Goal: Use online tool/utility: Utilize a website feature to perform a specific function

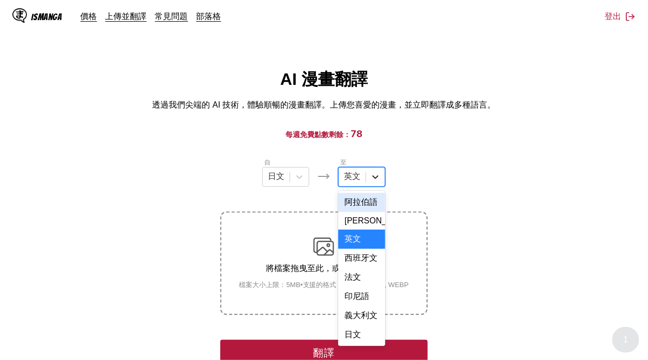
click at [371, 174] on icon at bounding box center [375, 177] width 10 height 10
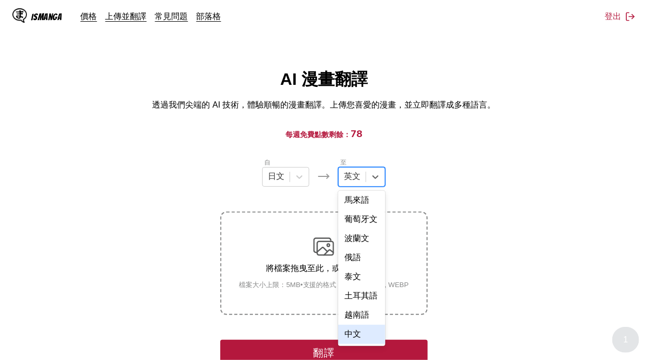
click at [360, 334] on div "中文" at bounding box center [361, 334] width 47 height 19
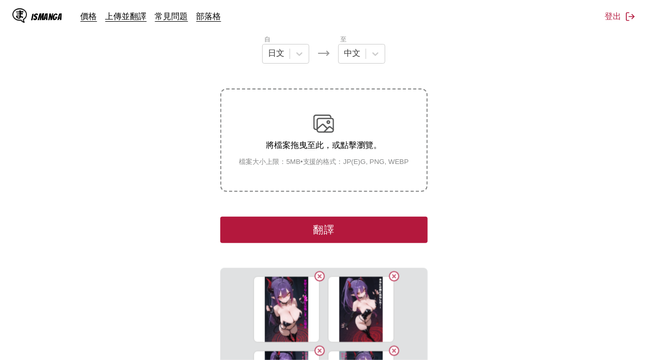
scroll to position [137, 0]
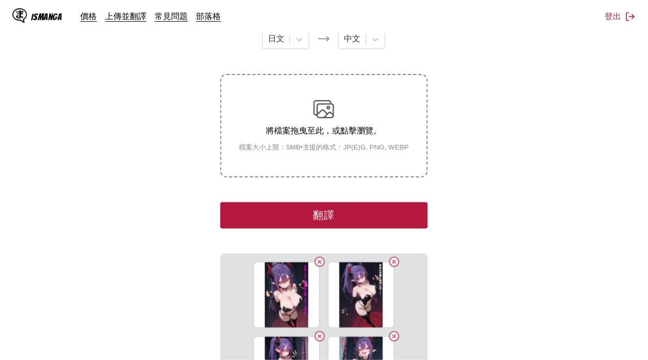
click at [379, 209] on button "翻譯" at bounding box center [323, 215] width 207 height 26
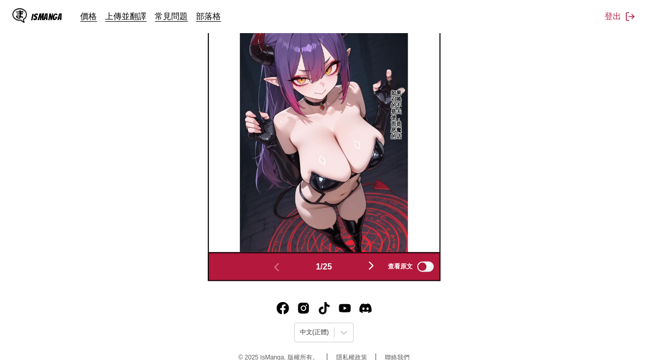
scroll to position [426, 0]
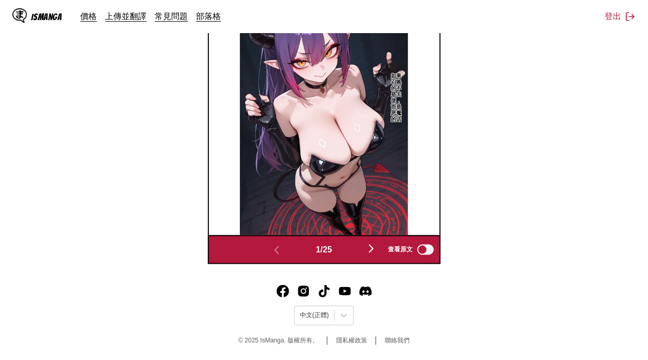
click at [376, 247] on img "button" at bounding box center [371, 248] width 12 height 12
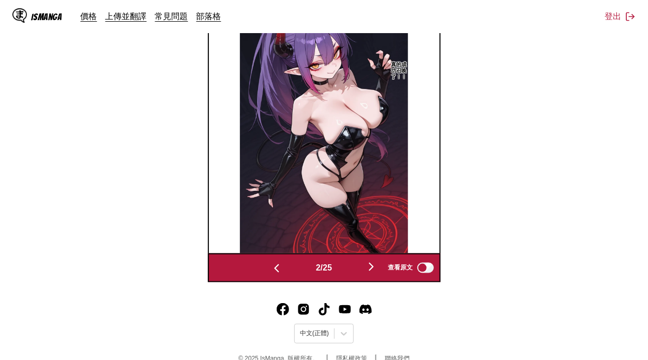
click at [376, 247] on img at bounding box center [324, 127] width 168 height 252
click at [376, 260] on img "button" at bounding box center [371, 266] width 12 height 12
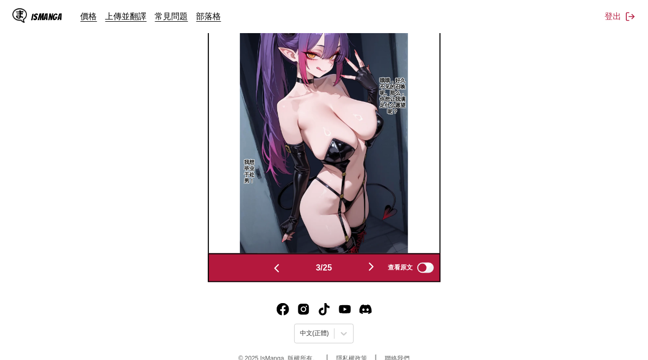
click at [376, 260] on img "button" at bounding box center [371, 266] width 12 height 12
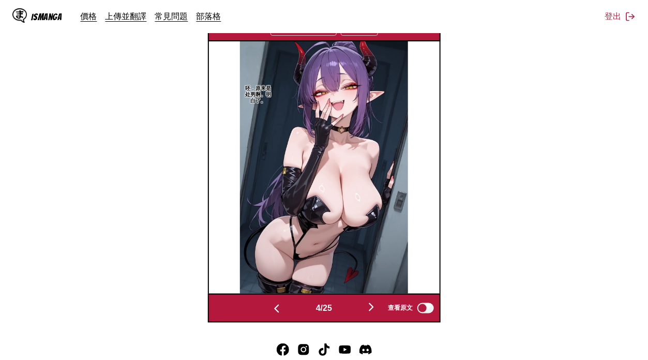
scroll to position [361, 0]
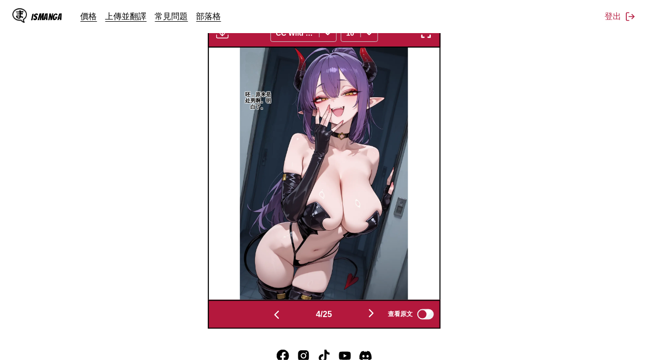
click at [374, 319] on button "button" at bounding box center [371, 313] width 62 height 15
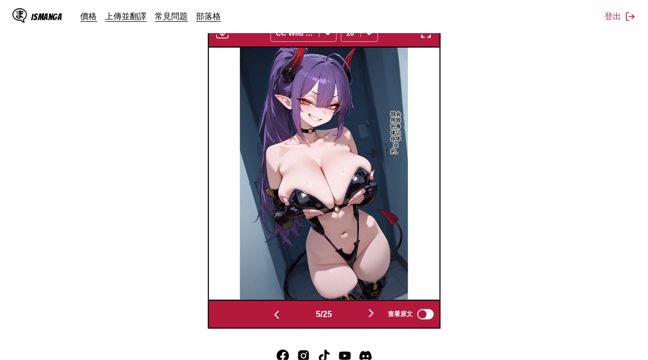
click at [374, 319] on button "button" at bounding box center [371, 313] width 62 height 15
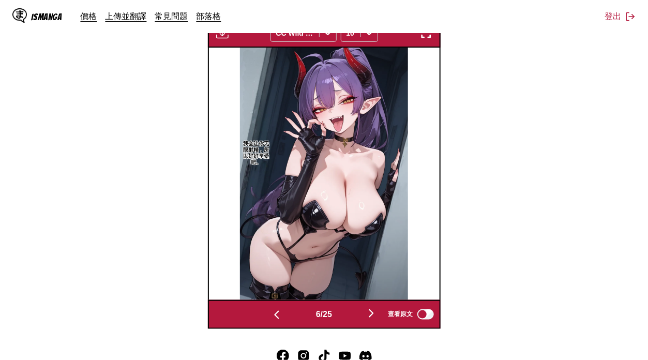
click at [374, 319] on button "button" at bounding box center [371, 313] width 62 height 15
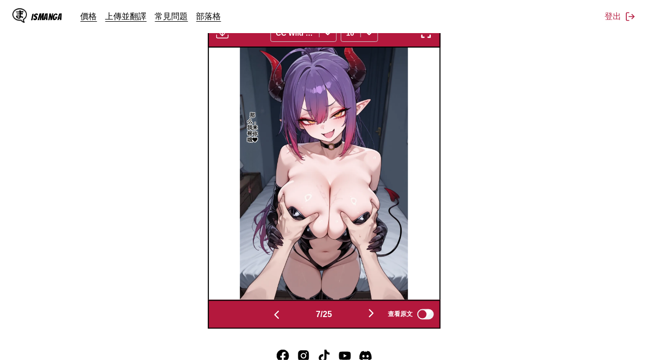
click at [374, 319] on button "button" at bounding box center [371, 313] width 62 height 15
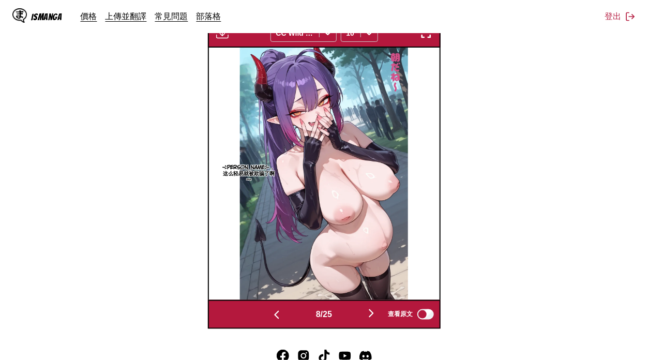
click at [374, 319] on button "button" at bounding box center [371, 313] width 62 height 15
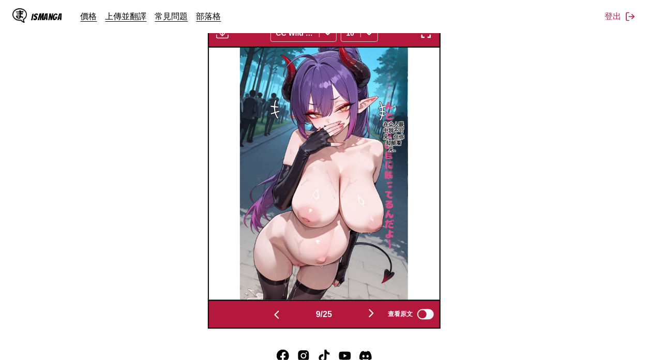
click at [374, 319] on button "button" at bounding box center [371, 313] width 62 height 15
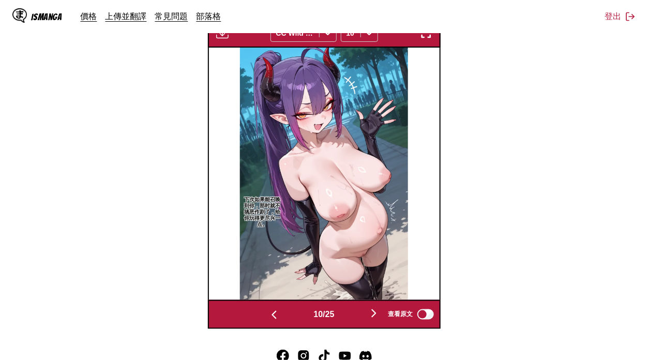
click at [374, 319] on button "button" at bounding box center [374, 313] width 62 height 15
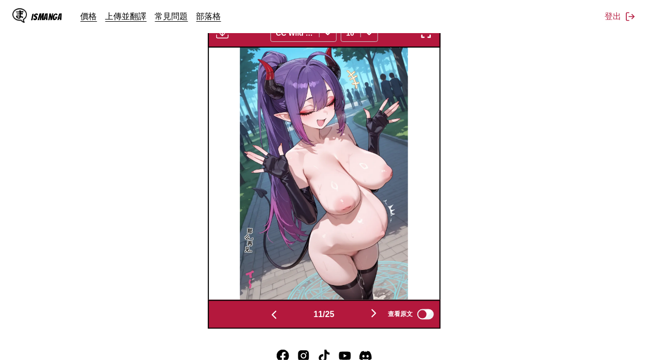
click at [374, 319] on button "button" at bounding box center [374, 313] width 62 height 15
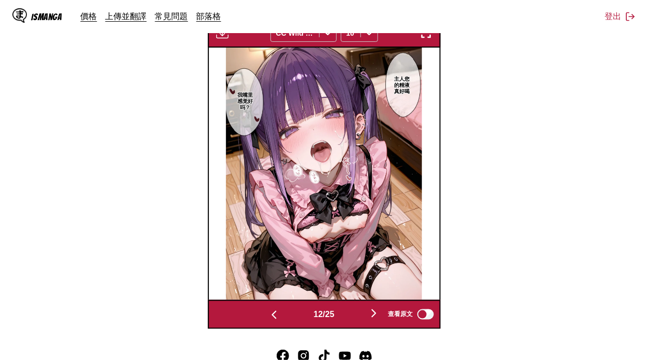
click at [374, 319] on button "button" at bounding box center [374, 313] width 62 height 15
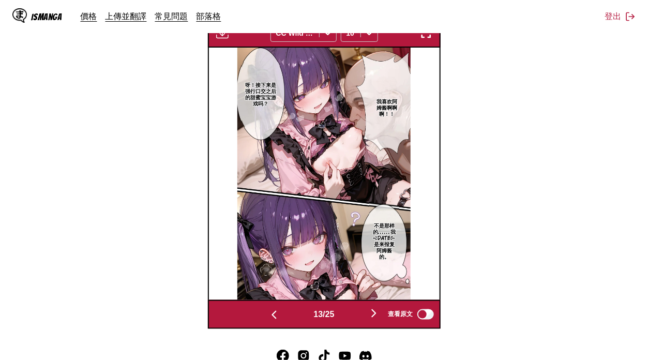
click at [374, 319] on button "button" at bounding box center [374, 313] width 62 height 15
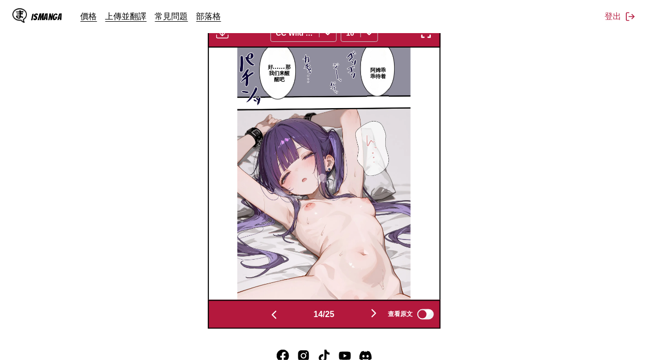
click at [374, 319] on button "button" at bounding box center [374, 313] width 62 height 15
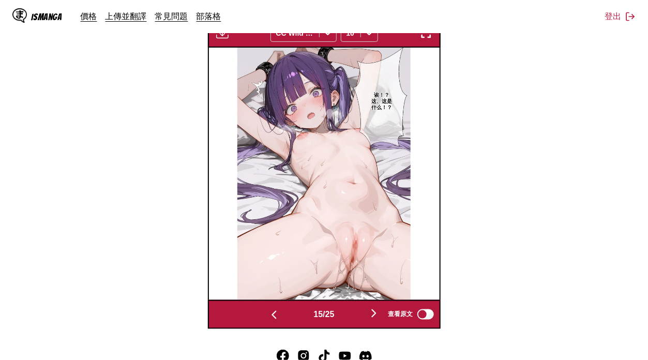
click at [374, 319] on button "button" at bounding box center [374, 313] width 62 height 15
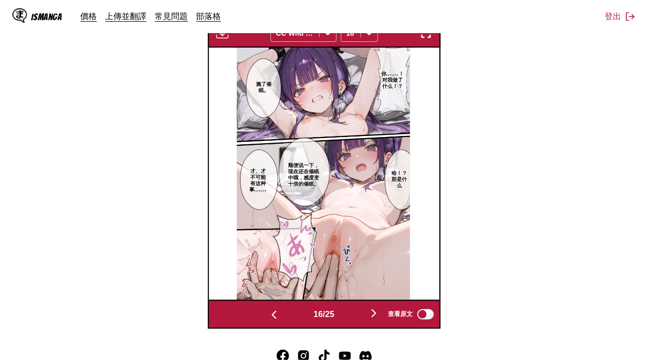
click at [374, 319] on button "button" at bounding box center [374, 313] width 62 height 15
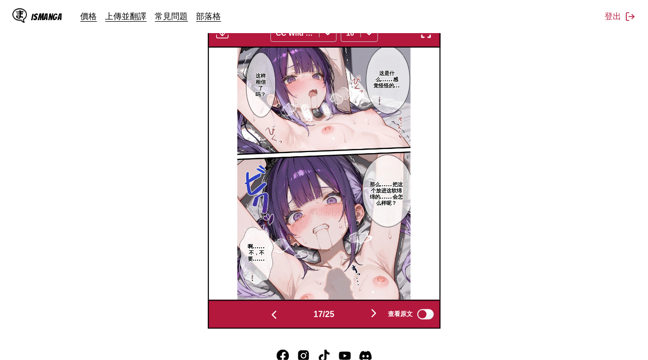
click at [483, 207] on section "自 日文 至 中文 將檔案拖曳至此，或點擊瀏覽。 檔案大小上限：5MB • 支援的格式：JP(E)G, PNG, WEBP 正在翻譯 24/25 等待翻譯完成…" at bounding box center [323, 62] width 631 height 533
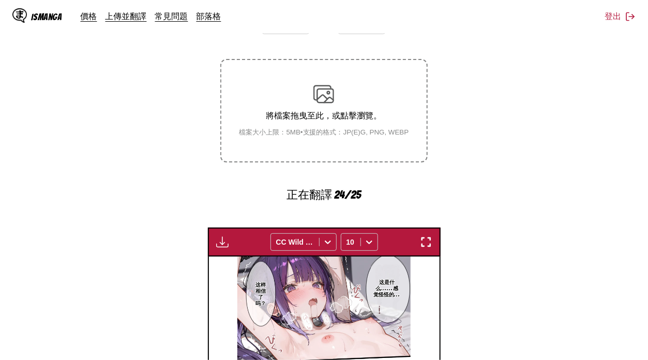
scroll to position [137, 0]
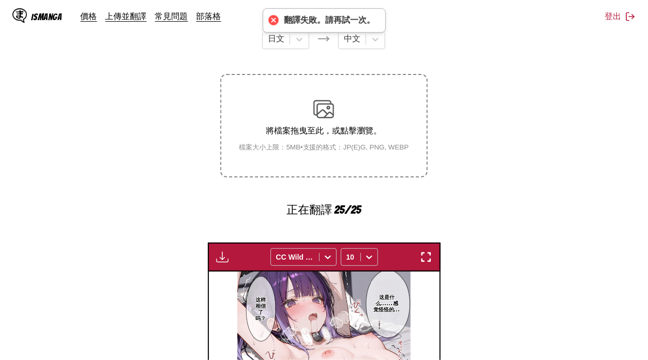
click at [216, 251] on img "button" at bounding box center [222, 257] width 12 height 12
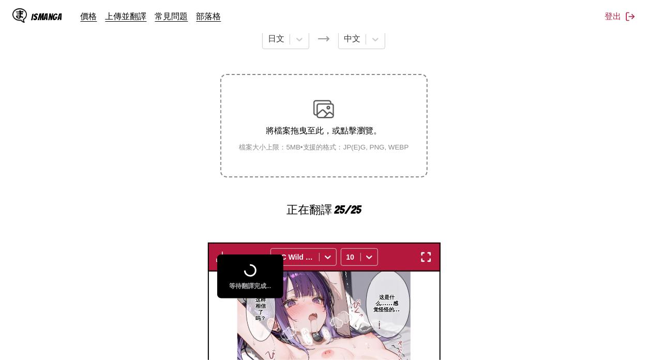
scroll to position [385, 0]
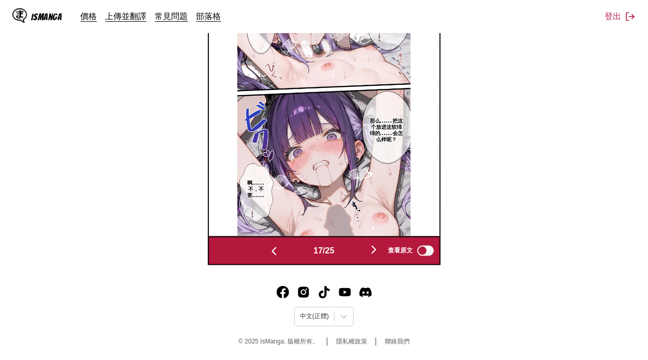
click at [380, 246] on img "button" at bounding box center [373, 249] width 12 height 12
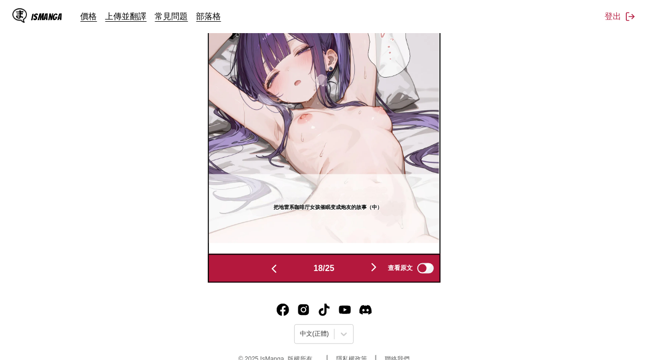
click at [376, 268] on img "button" at bounding box center [373, 267] width 12 height 12
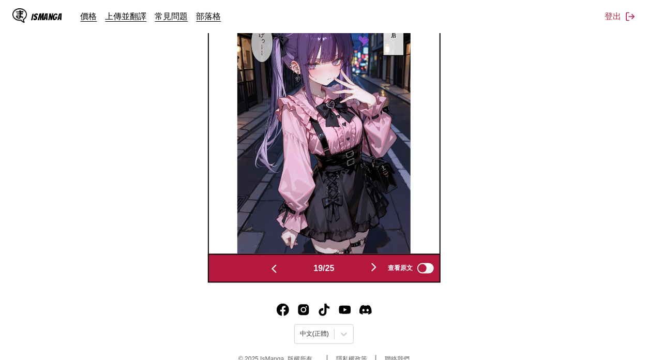
click at [376, 268] on img "button" at bounding box center [373, 267] width 12 height 12
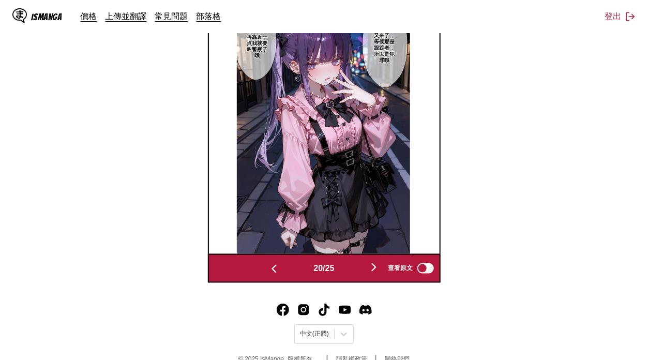
click at [376, 268] on img "button" at bounding box center [373, 267] width 12 height 12
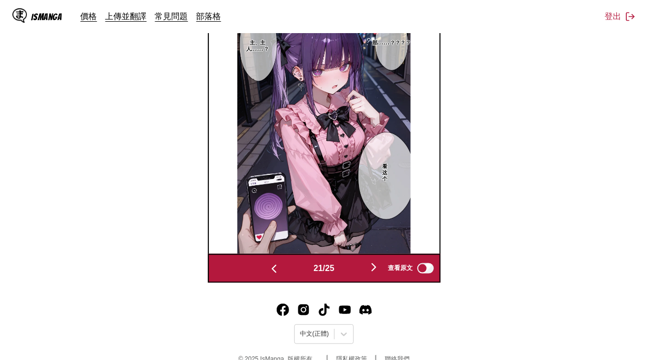
click at [376, 268] on img "button" at bounding box center [373, 267] width 12 height 12
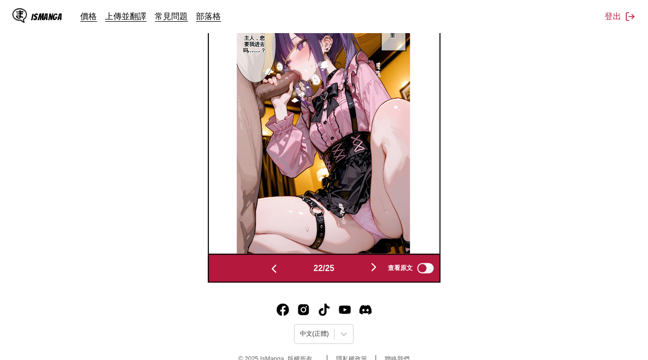
click at [376, 268] on img "button" at bounding box center [373, 267] width 12 height 12
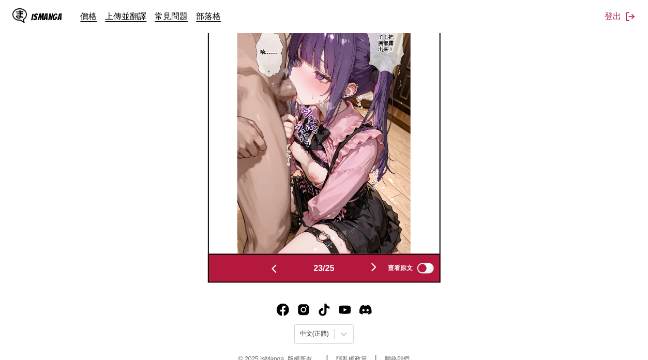
click at [376, 268] on img "button" at bounding box center [373, 267] width 12 height 12
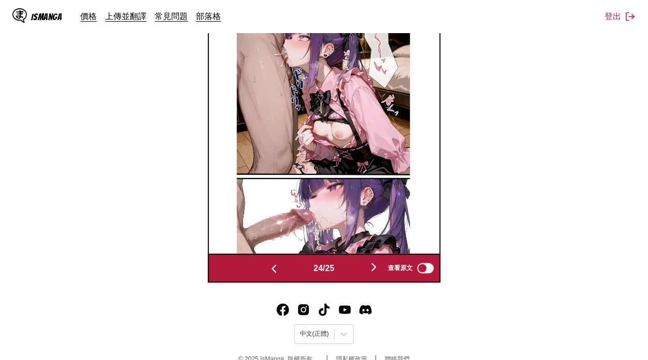
click at [376, 268] on img "button" at bounding box center [373, 267] width 12 height 12
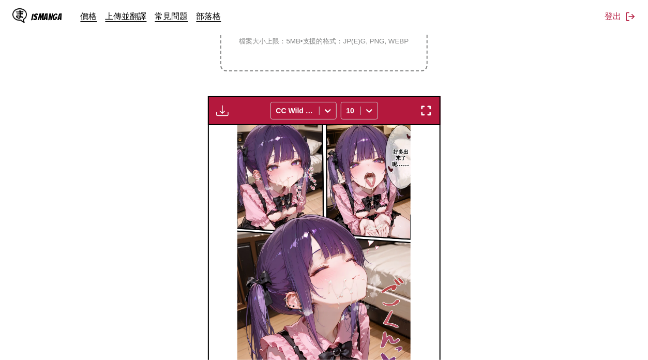
scroll to position [229, 0]
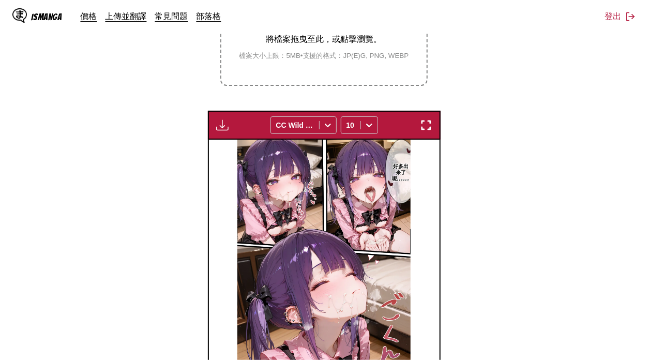
click at [213, 133] on div "下載面板 下載全部 CC Wild Words 10" at bounding box center [324, 125] width 233 height 29
click at [218, 124] on img "button" at bounding box center [222, 125] width 12 height 12
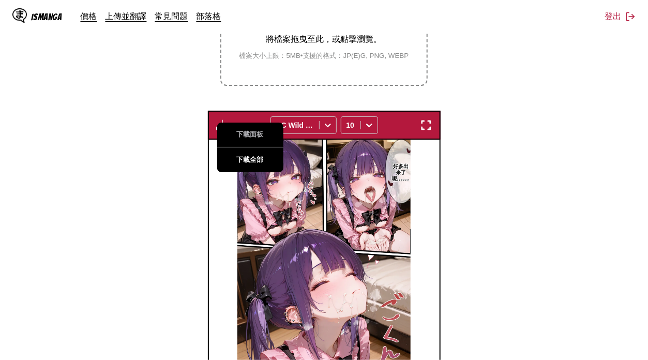
click at [245, 157] on button "下載全部" at bounding box center [250, 159] width 66 height 25
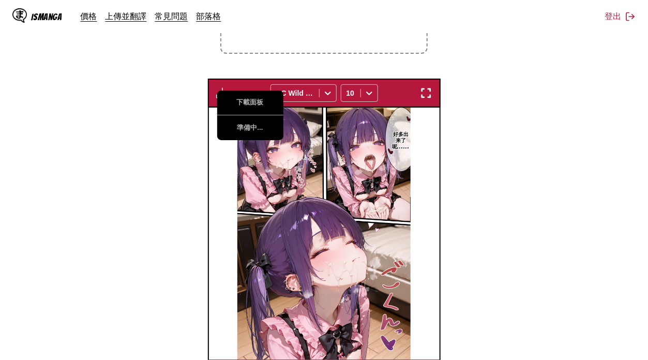
scroll to position [275, 0]
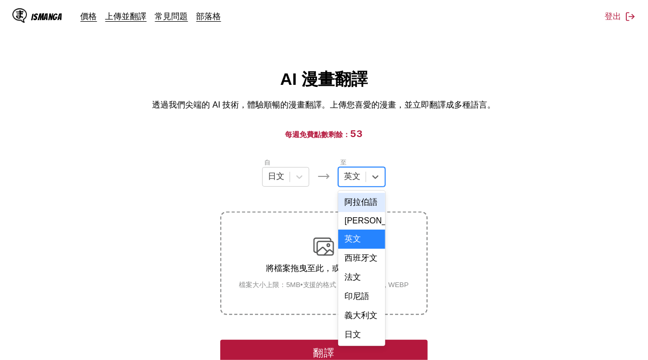
click at [353, 174] on div at bounding box center [352, 176] width 17 height 11
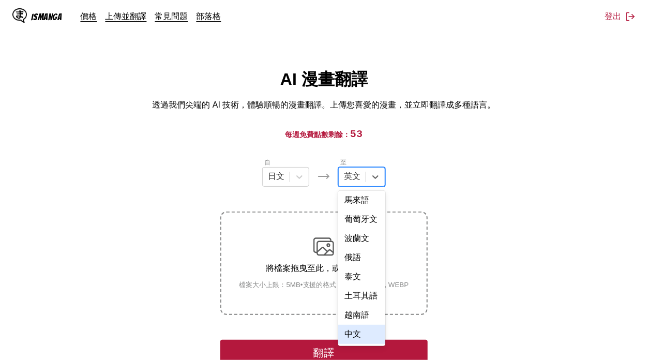
click at [360, 331] on div "中文" at bounding box center [361, 334] width 47 height 19
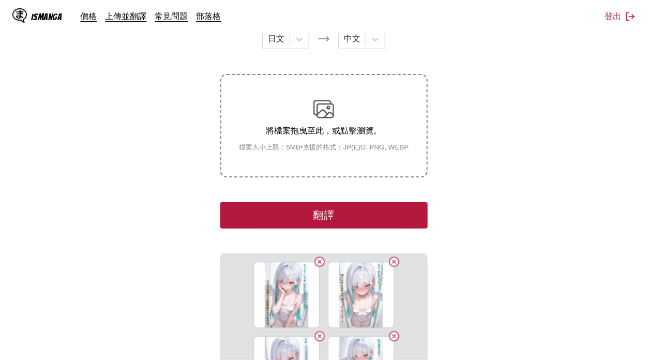
click at [347, 216] on button "翻譯" at bounding box center [323, 215] width 207 height 26
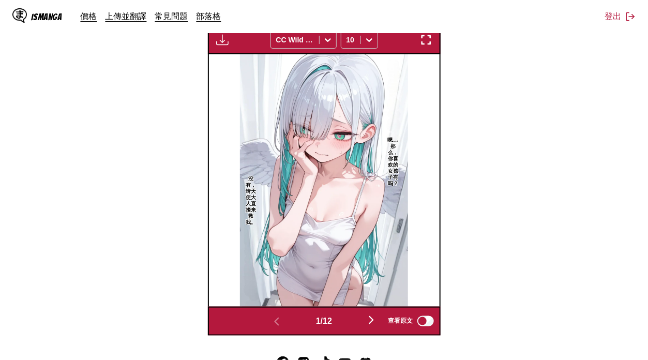
scroll to position [315, 0]
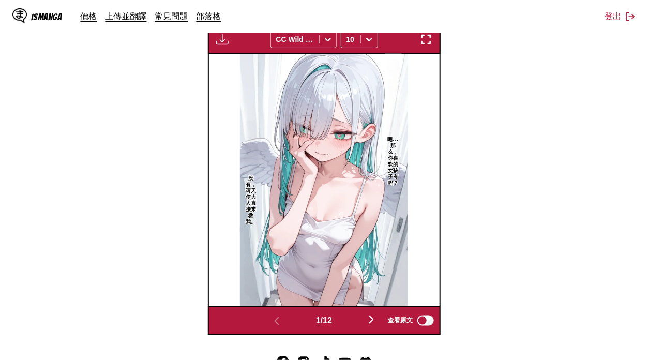
click at [535, 146] on section "自 日文 至 中文 將檔案拖曳至此，或點擊瀏覽。 檔案大小上限：5MB • 支援的格式：JP(E)G, PNG, WEBP 下載面板 下載全部 CC Wild…" at bounding box center [323, 88] width 631 height 493
click at [219, 34] on img "button" at bounding box center [222, 39] width 12 height 12
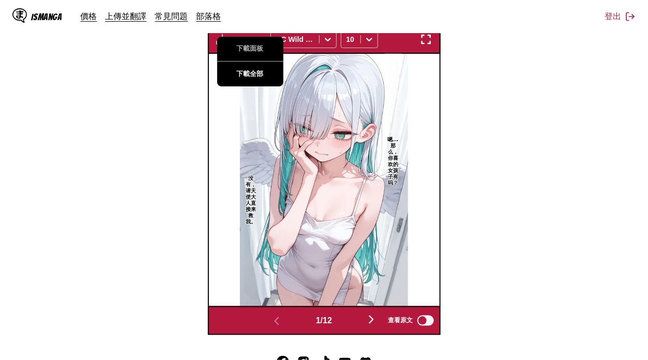
click at [246, 80] on button "下載全部" at bounding box center [250, 74] width 66 height 25
